Goal: Information Seeking & Learning: Learn about a topic

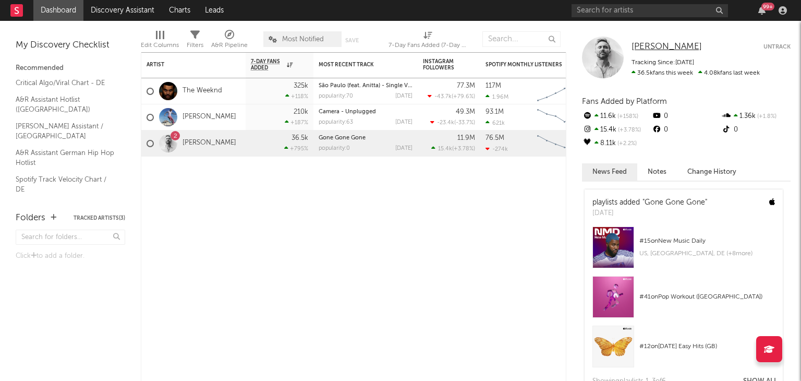
click at [644, 46] on span "[PERSON_NAME]" at bounding box center [667, 46] width 70 height 9
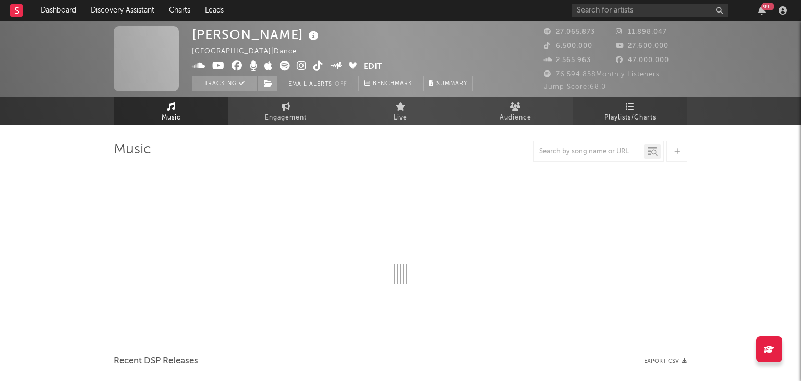
click at [615, 113] on span "Playlists/Charts" at bounding box center [631, 118] width 52 height 13
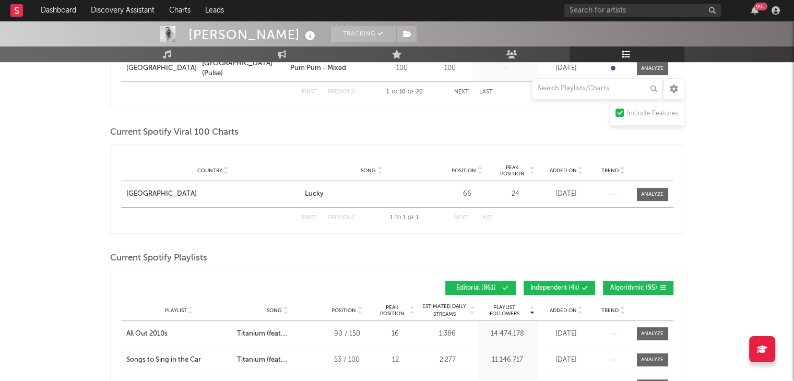
scroll to position [626, 0]
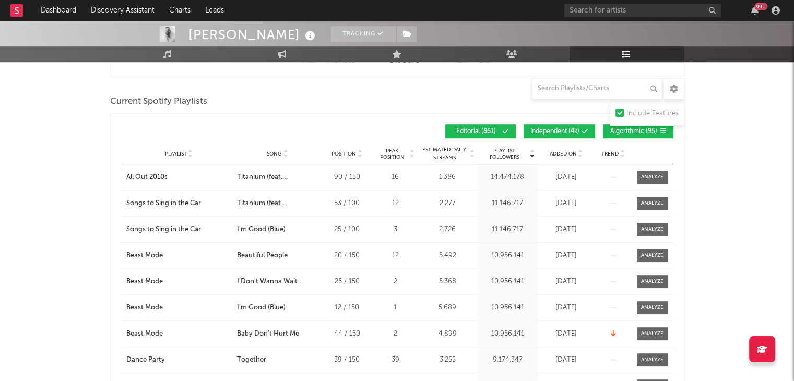
click at [541, 128] on span "Independent ( 4k )" at bounding box center [554, 131] width 49 height 6
click at [625, 132] on span "Algorithmic ( 95 )" at bounding box center [633, 131] width 48 height 6
click at [267, 155] on span "Song" at bounding box center [274, 154] width 15 height 6
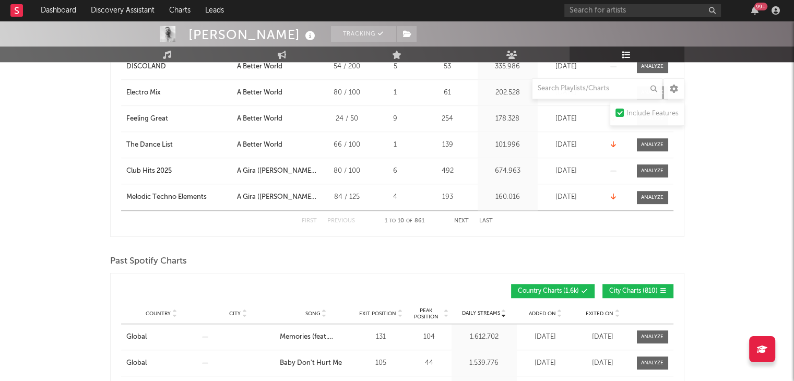
scroll to position [835, 0]
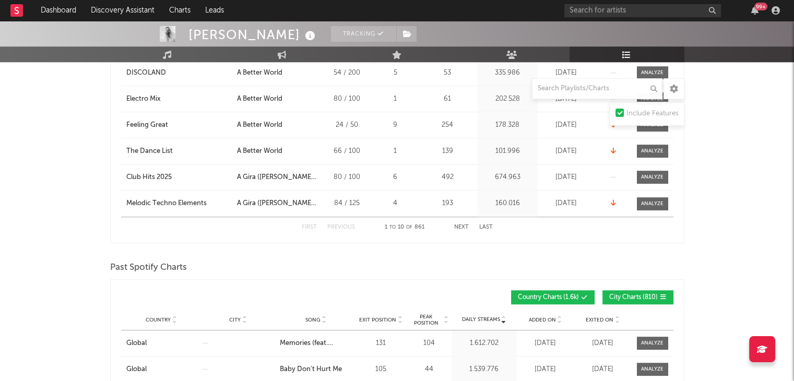
click at [461, 224] on button "Next" at bounding box center [461, 227] width 15 height 6
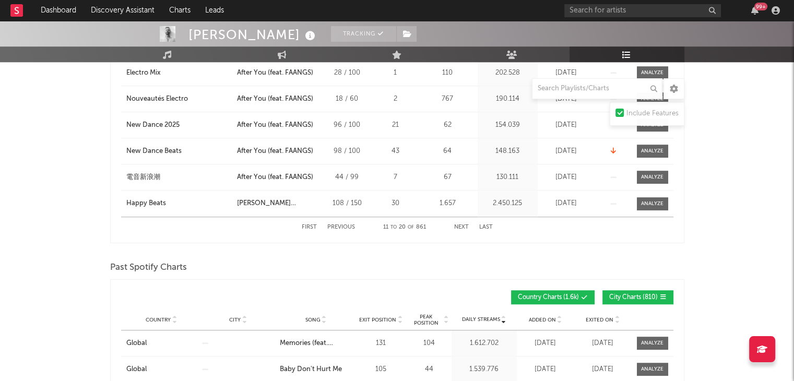
click at [461, 224] on button "Next" at bounding box center [461, 227] width 15 height 6
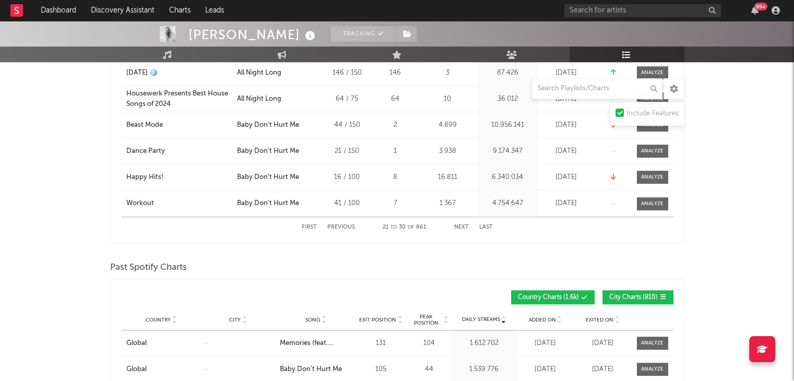
click at [461, 224] on button "Next" at bounding box center [461, 227] width 15 height 6
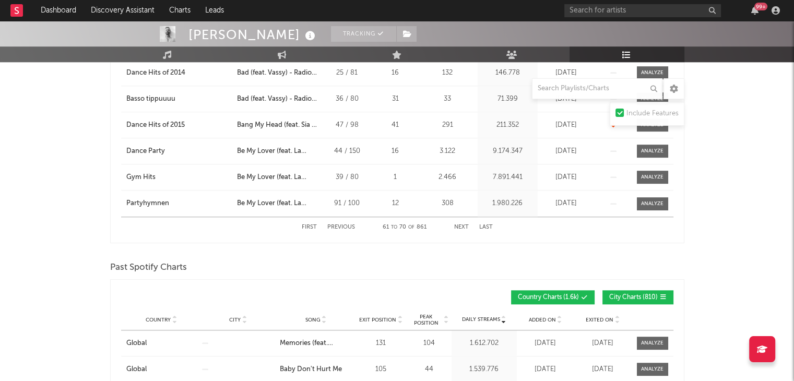
click at [461, 224] on button "Next" at bounding box center [461, 227] width 15 height 6
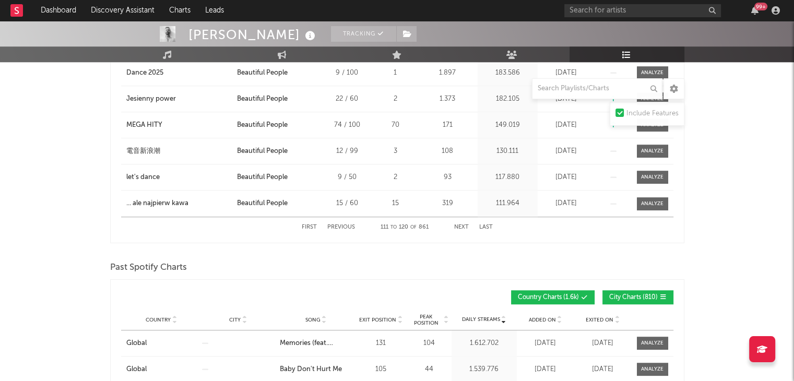
click at [461, 224] on button "Next" at bounding box center [461, 227] width 15 height 6
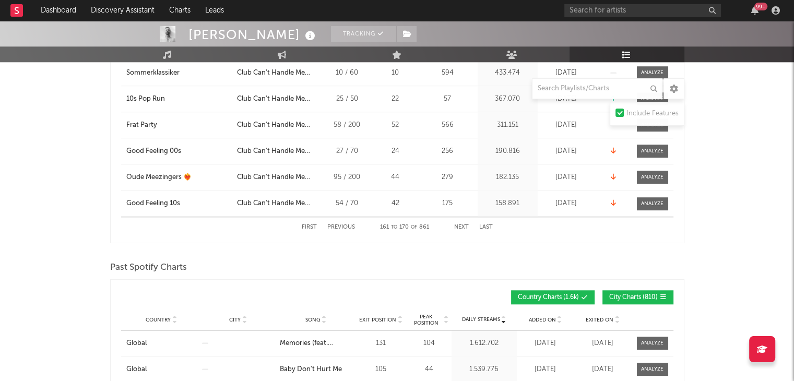
click at [461, 224] on button "Next" at bounding box center [461, 227] width 15 height 6
click at [461, 225] on button "Next" at bounding box center [461, 227] width 15 height 6
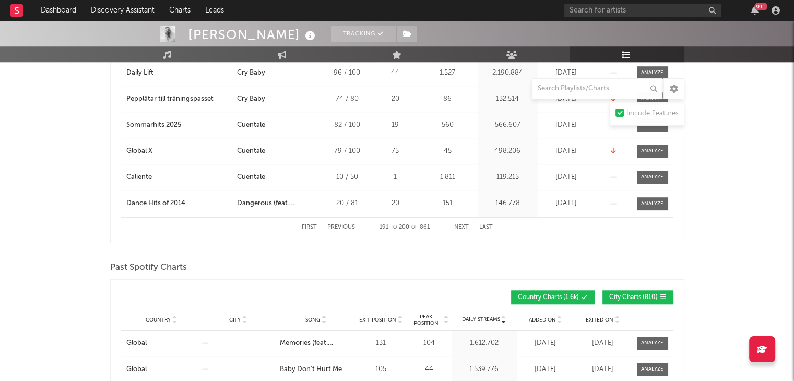
click at [461, 225] on button "Next" at bounding box center [461, 227] width 15 height 6
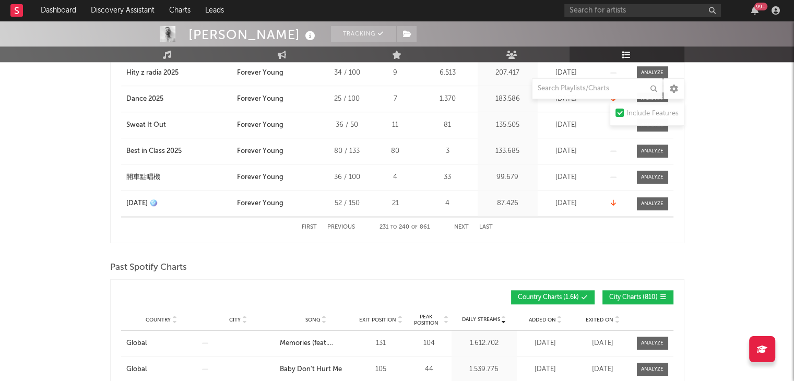
click at [461, 225] on button "Next" at bounding box center [461, 227] width 15 height 6
click at [458, 224] on button "Next" at bounding box center [461, 227] width 15 height 6
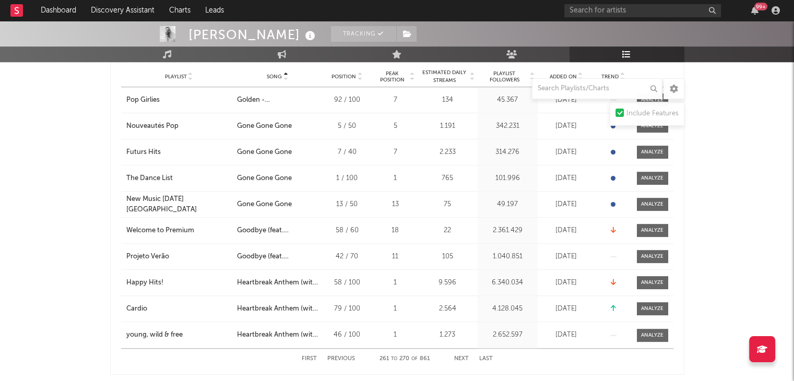
scroll to position [678, 0]
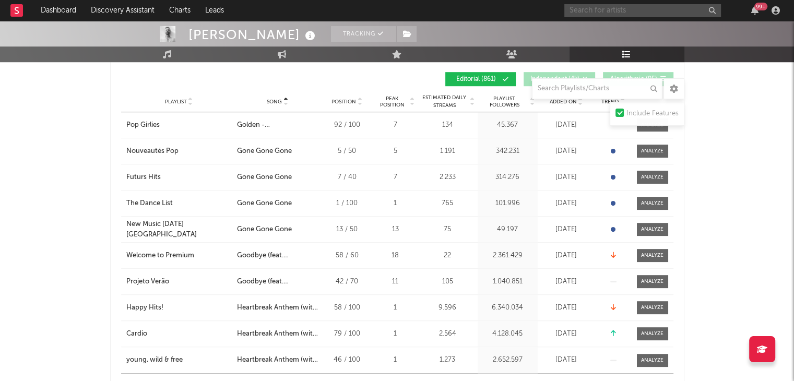
click at [605, 5] on input "text" at bounding box center [642, 10] width 157 height 13
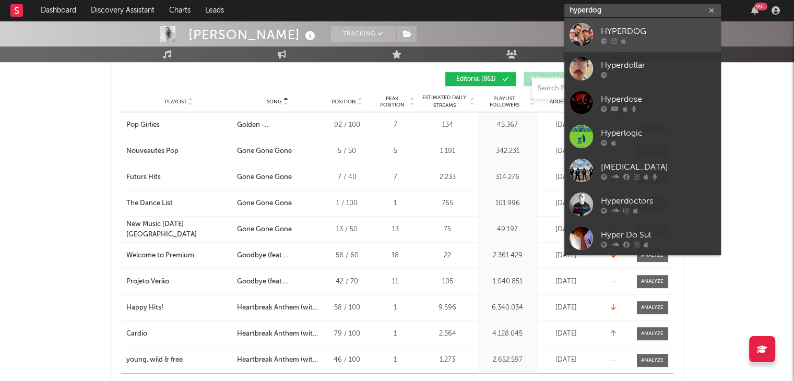
type input "hyperdog"
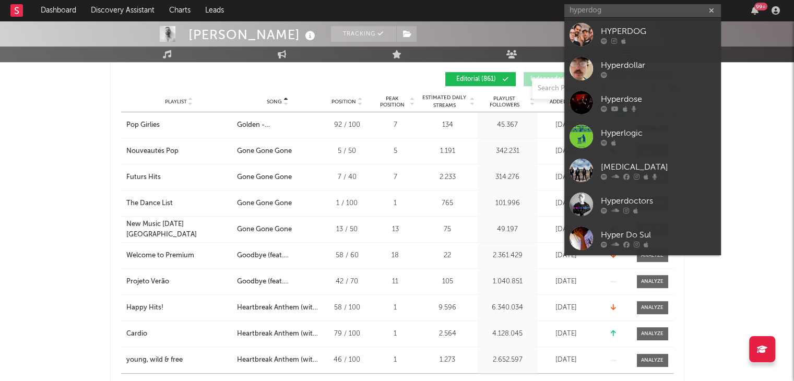
drag, startPoint x: 609, startPoint y: 30, endPoint x: 483, endPoint y: 52, distance: 128.8
click at [609, 30] on div "HYPERDOG" at bounding box center [658, 31] width 115 height 13
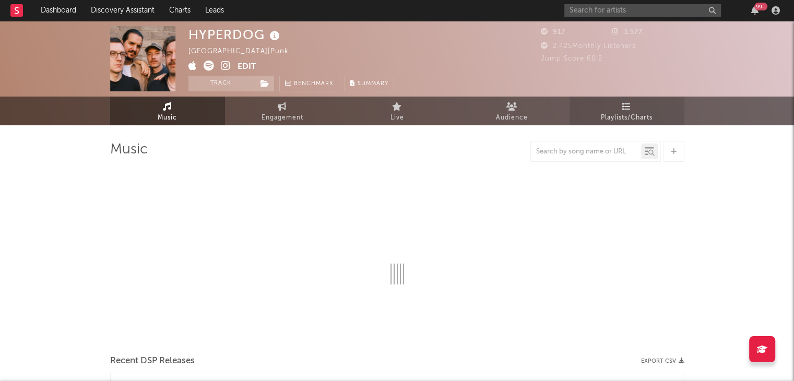
select select "1w"
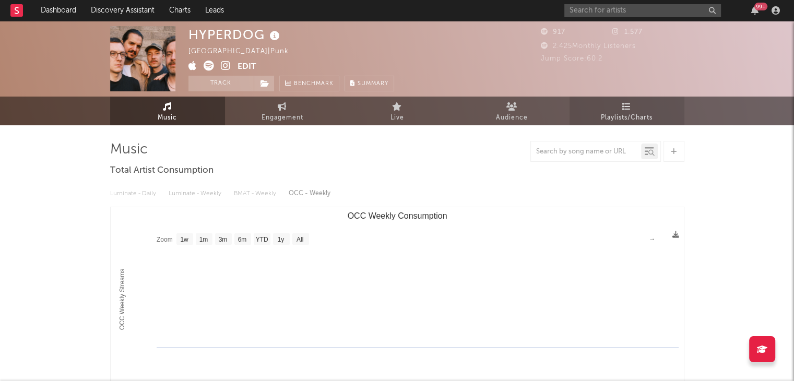
click at [626, 107] on icon at bounding box center [626, 106] width 9 height 8
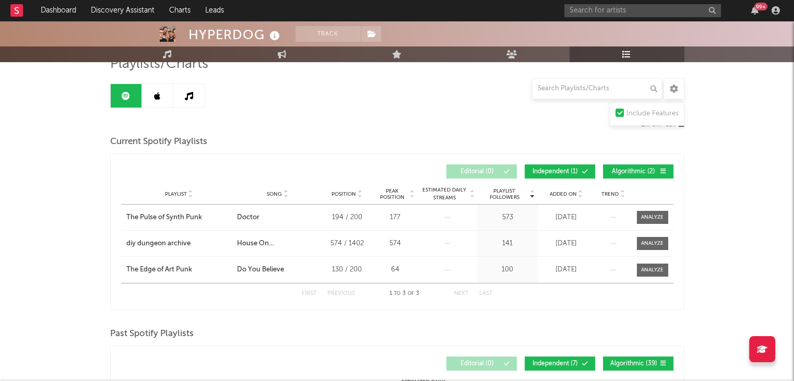
scroll to position [33, 0]
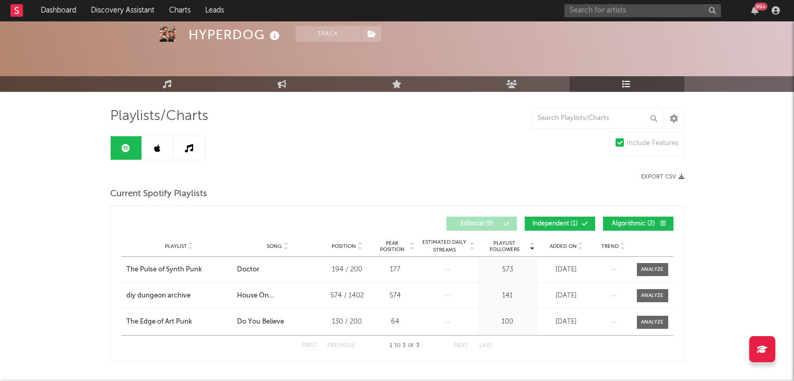
drag, startPoint x: 215, startPoint y: 145, endPoint x: 207, endPoint y: 147, distance: 9.1
click at [186, 149] on icon at bounding box center [189, 148] width 8 height 8
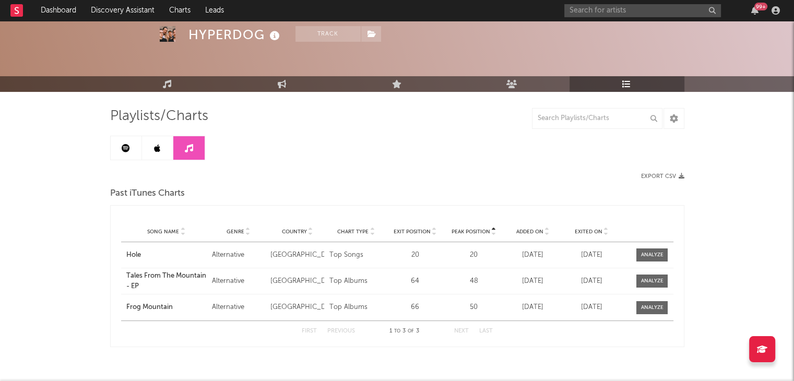
click at [168, 149] on link at bounding box center [157, 147] width 31 height 23
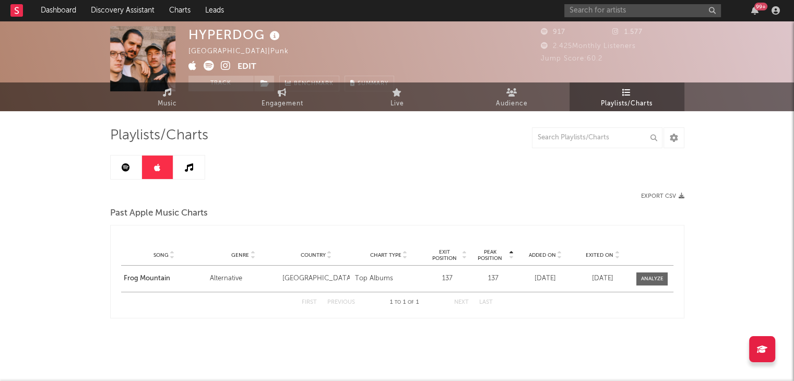
scroll to position [14, 0]
